Goal: Task Accomplishment & Management: Complete application form

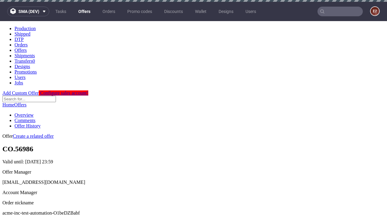
scroll to position [2, 0]
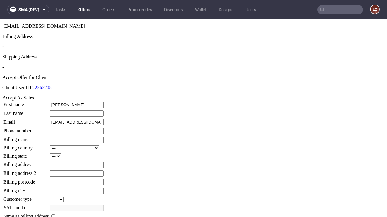
type input "Jamison"
type input "Hessel"
type input "1509813888"
type input "Assunta.Pfannerstill"
select select "13"
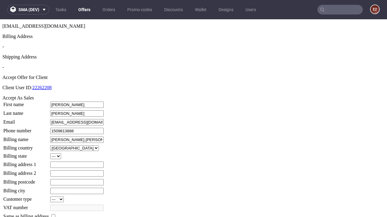
type input "Assunta.Pfannerstill"
type input "83 Kreiger Fold"
type input "KN1 2ZW"
select select "132"
type input "KN1 2ZW"
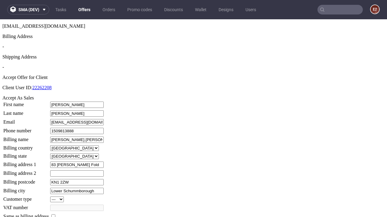
type input "Lower Schummborough"
click at [55, 215] on input "checkbox" at bounding box center [53, 217] width 4 height 4
checkbox input "true"
type input "Assunta.Pfannerstill"
select select "13"
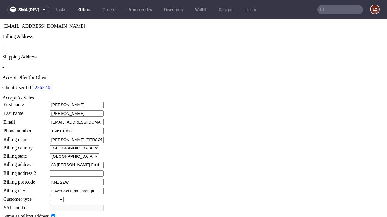
type input "83 Kreiger Fold"
type input "KN1 2ZW"
type input "Lower Schummborough"
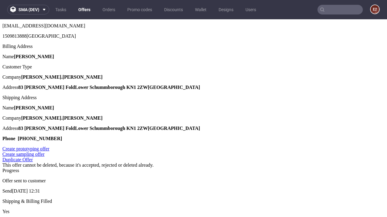
scroll to position [0, 0]
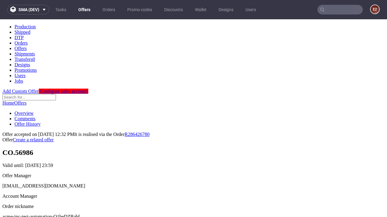
type input "[DATE]"
select select "12214305"
type input "In progress..."
